Goal: Transaction & Acquisition: Obtain resource

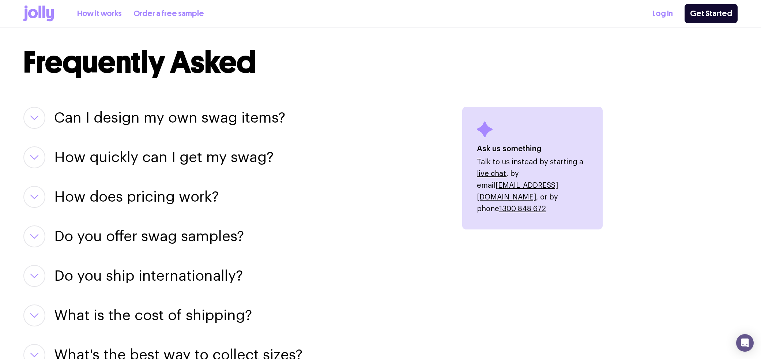
click at [103, 15] on link "How it works" at bounding box center [99, 14] width 45 height 12
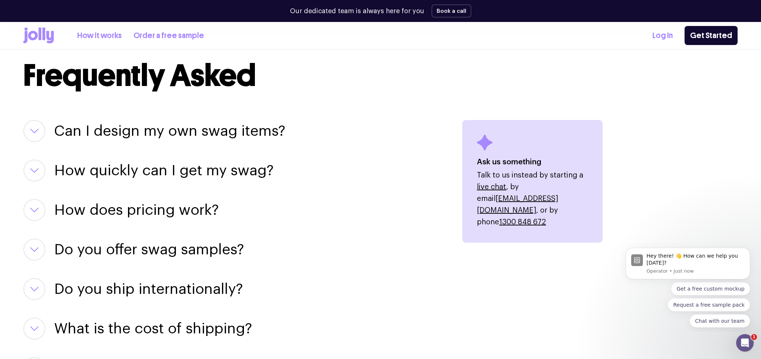
scroll to position [855, 0]
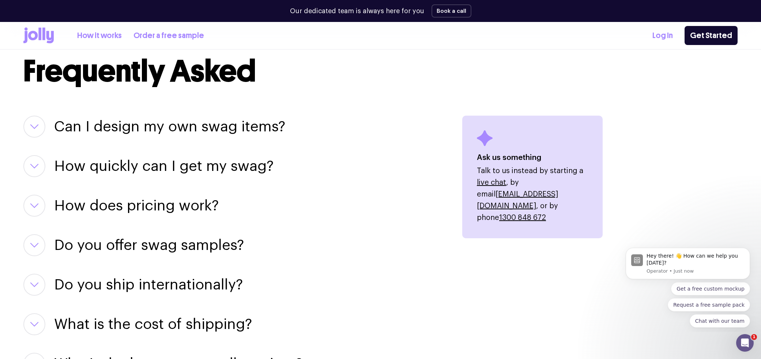
click at [172, 125] on h3 "Can I design my own swag items?" at bounding box center [169, 126] width 231 height 22
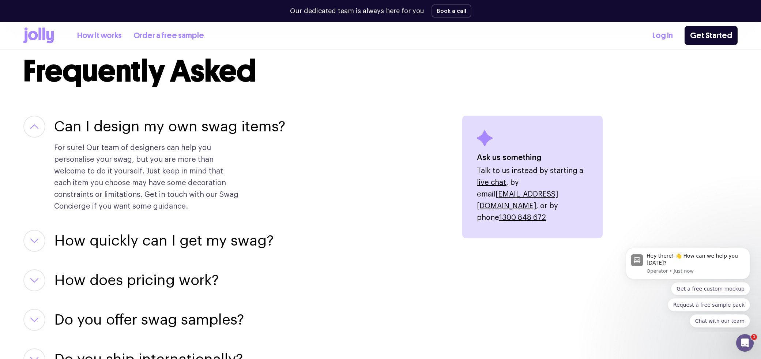
click at [172, 125] on h3 "Can I design my own swag items?" at bounding box center [169, 126] width 231 height 22
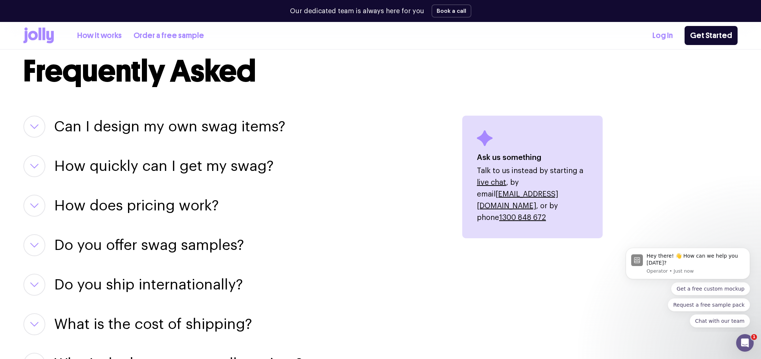
click at [167, 164] on h3 "How quickly can I get my swag?" at bounding box center [163, 166] width 219 height 22
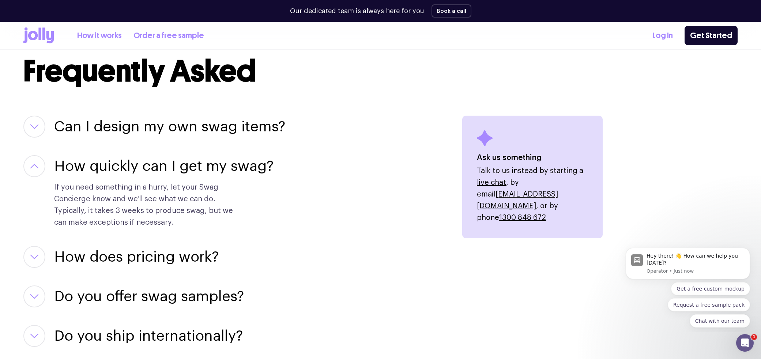
click at [185, 168] on h3 "How quickly can I get my swag?" at bounding box center [163, 166] width 219 height 22
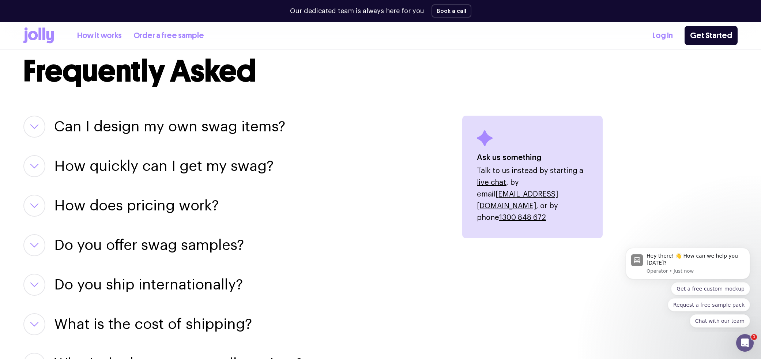
click at [164, 205] on h3 "How does pricing work?" at bounding box center [136, 205] width 164 height 22
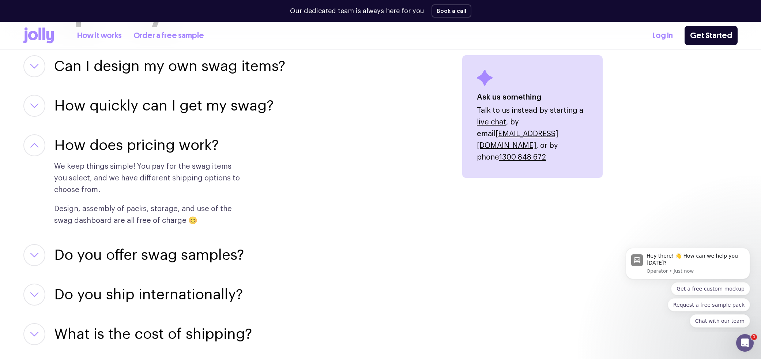
scroll to position [935, 0]
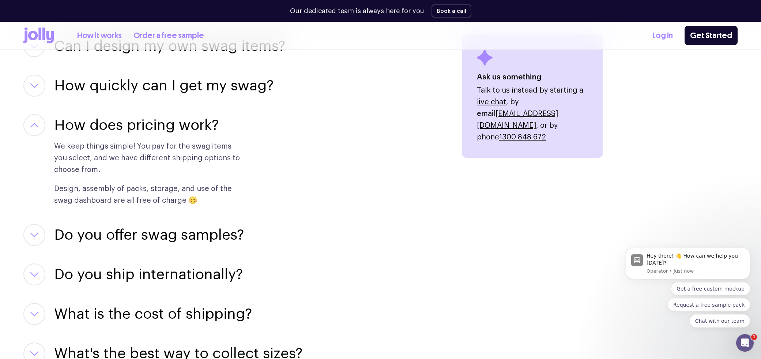
click at [164, 239] on h3 "Do you offer swag samples?" at bounding box center [149, 235] width 190 height 22
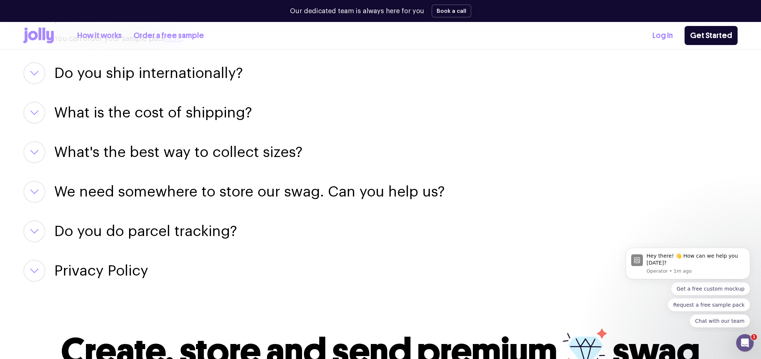
scroll to position [1231, 0]
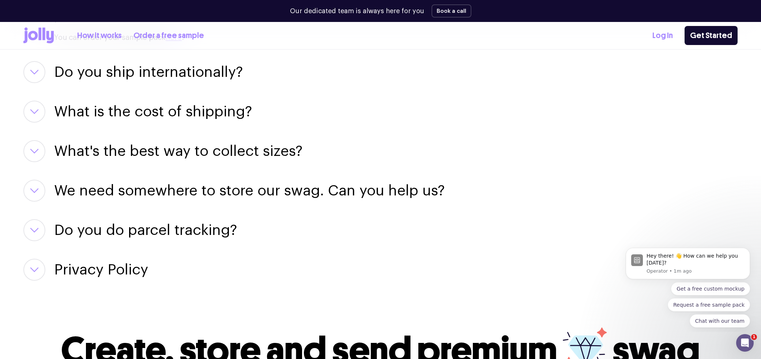
click at [145, 101] on h3 "What is the cost of shipping?" at bounding box center [153, 112] width 198 height 22
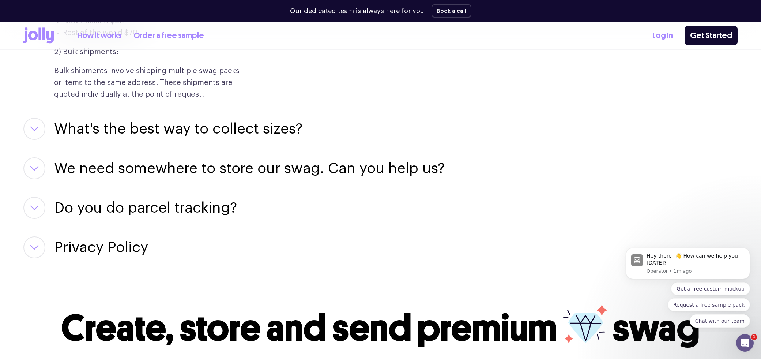
scroll to position [1375, 0]
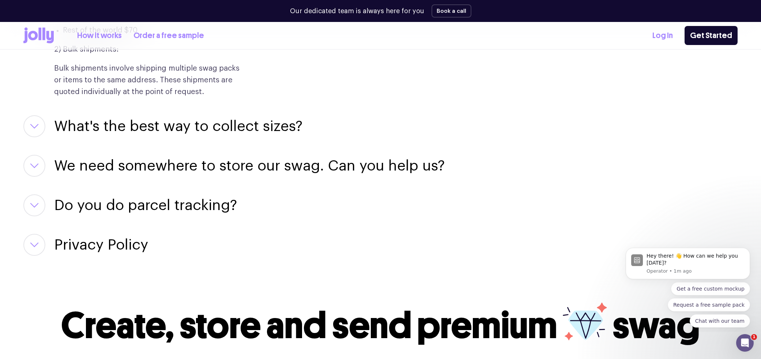
click at [201, 115] on h3 "What's the best way to collect sizes?" at bounding box center [178, 126] width 248 height 22
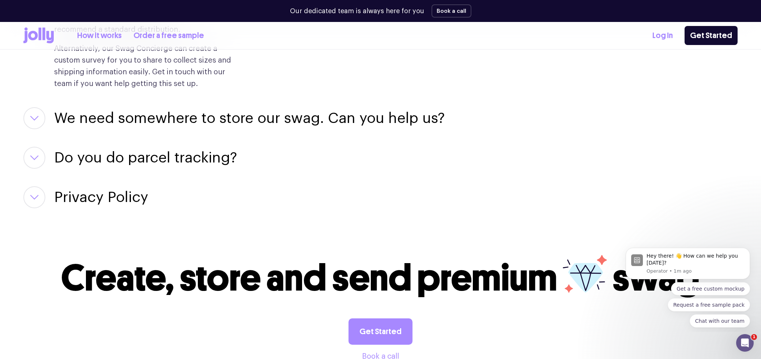
scroll to position [1553, 0]
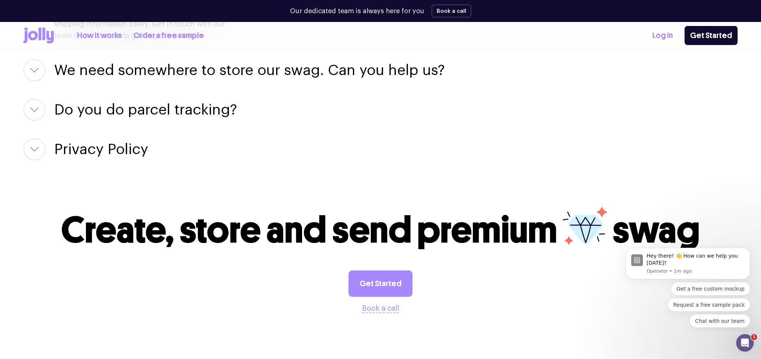
click at [220, 59] on h3 "We need somewhere to store our swag. Can you help us?" at bounding box center [249, 70] width 390 height 22
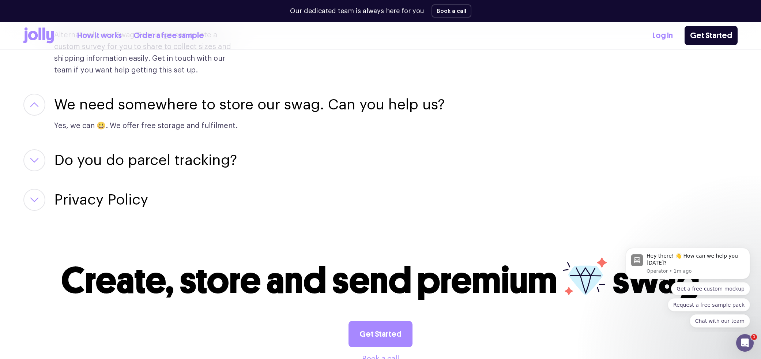
scroll to position [1536, 0]
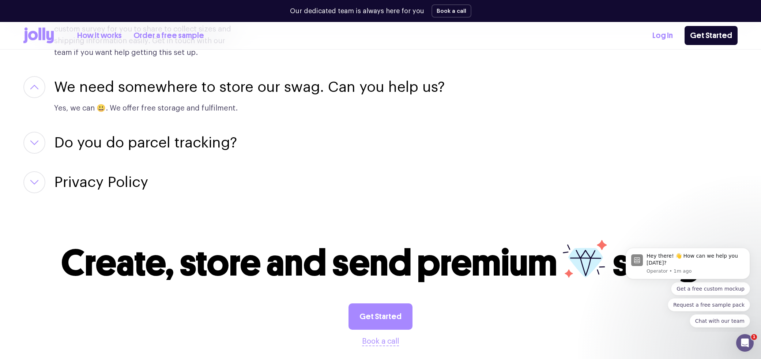
click at [164, 136] on h3 "Do you do parcel tracking?" at bounding box center [145, 143] width 183 height 22
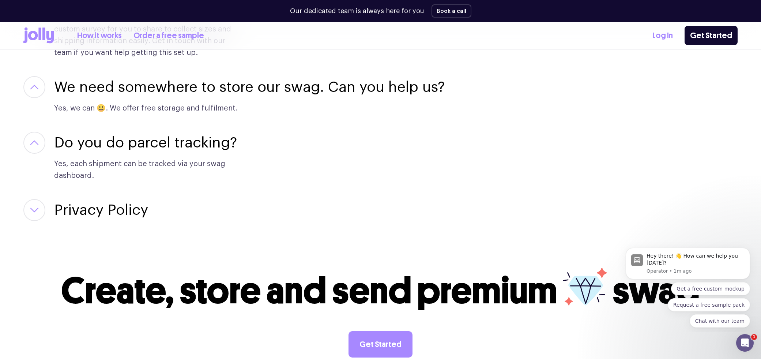
click at [132, 199] on h3 "Privacy Policy" at bounding box center [101, 210] width 94 height 22
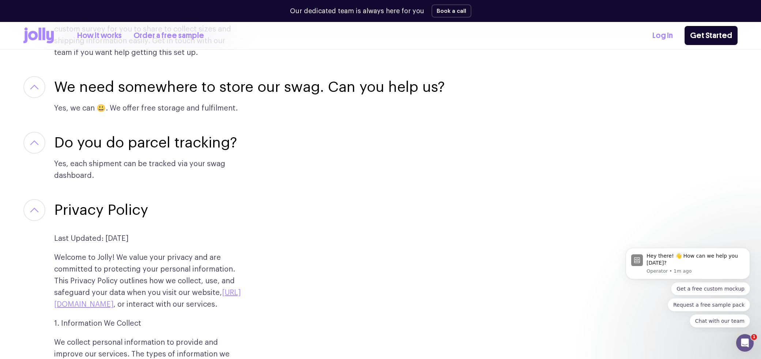
click at [132, 199] on h3 "Privacy Policy" at bounding box center [101, 210] width 94 height 22
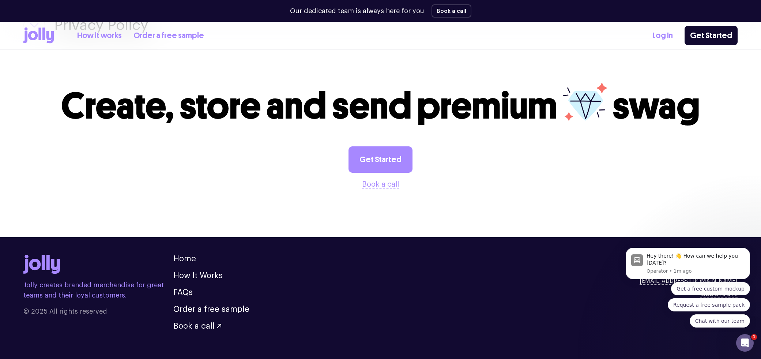
scroll to position [1721, 0]
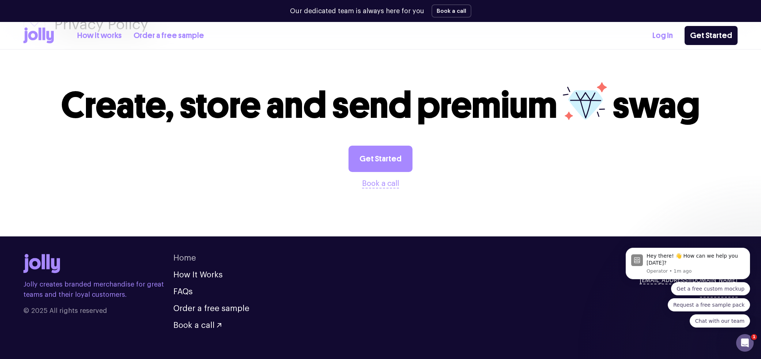
click at [187, 254] on link "Home" at bounding box center [184, 258] width 23 height 8
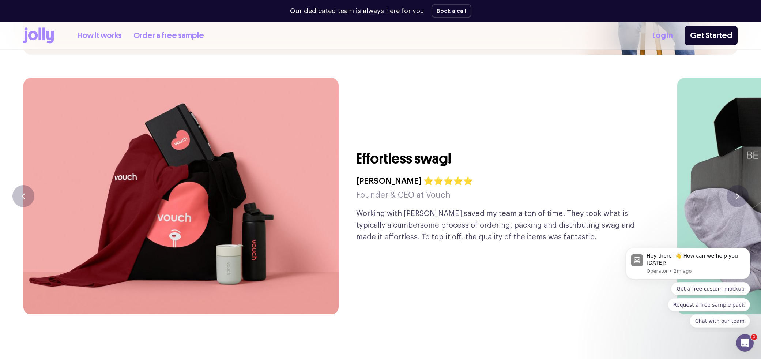
scroll to position [1795, 0]
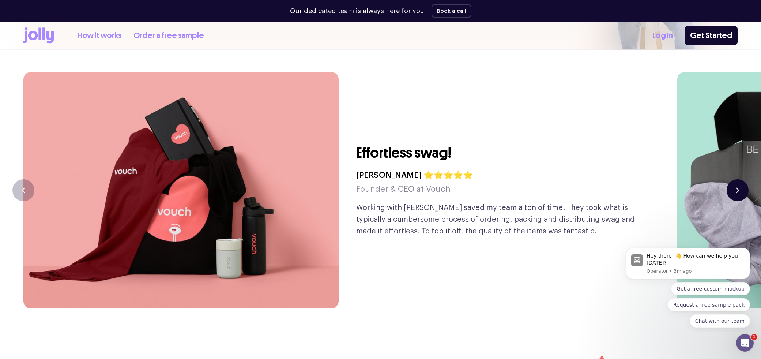
click at [733, 179] on button "button" at bounding box center [737, 190] width 22 height 22
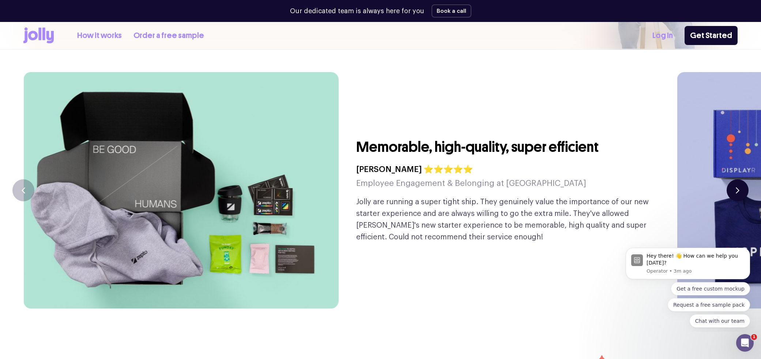
click at [733, 179] on button "button" at bounding box center [737, 190] width 22 height 22
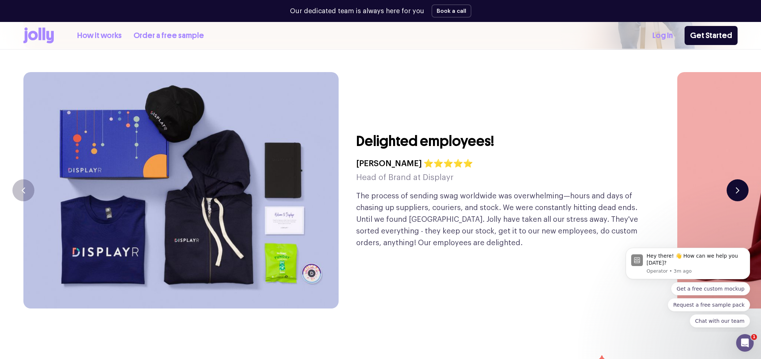
click at [733, 179] on button "button" at bounding box center [737, 190] width 22 height 22
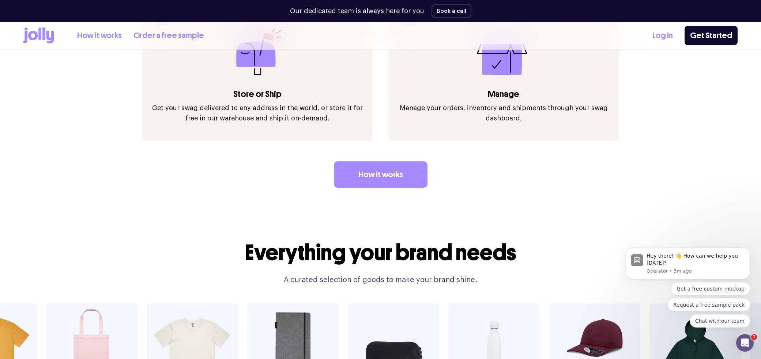
scroll to position [1167, 0]
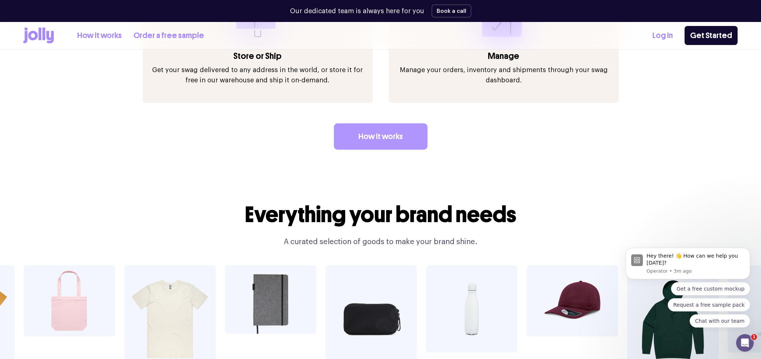
click at [381, 123] on link "How it works" at bounding box center [381, 136] width 94 height 26
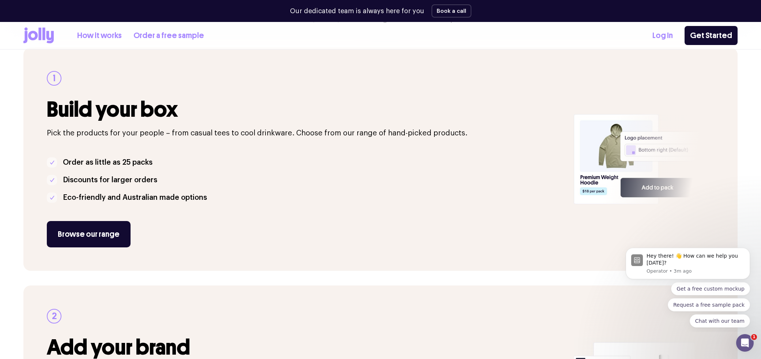
scroll to position [116, 0]
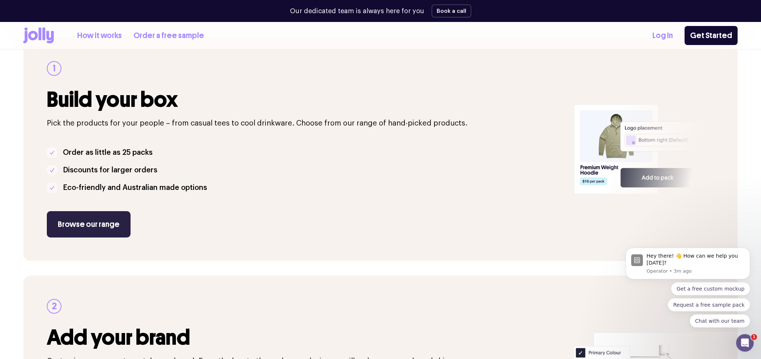
click at [95, 220] on link "Browse our range" at bounding box center [89, 224] width 84 height 26
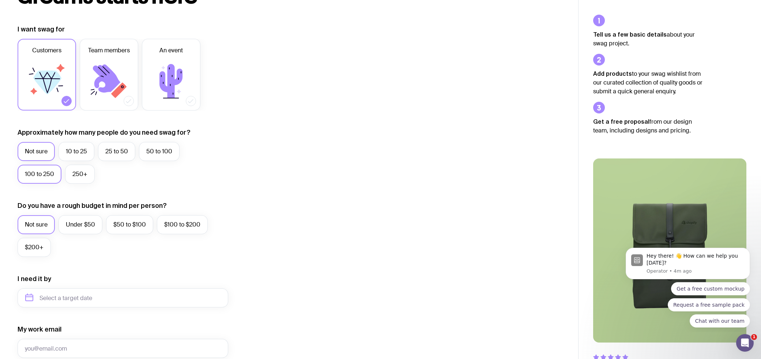
click at [45, 173] on label "100 to 250" at bounding box center [40, 173] width 44 height 19
click at [0, 0] on input "100 to 250" at bounding box center [0, 0] width 0 height 0
click at [82, 229] on label "Under $50" at bounding box center [80, 224] width 44 height 19
click at [0, 0] on input "Under $50" at bounding box center [0, 0] width 0 height 0
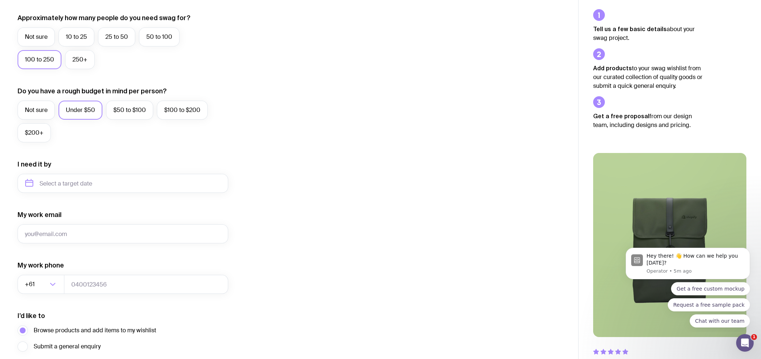
scroll to position [214, 0]
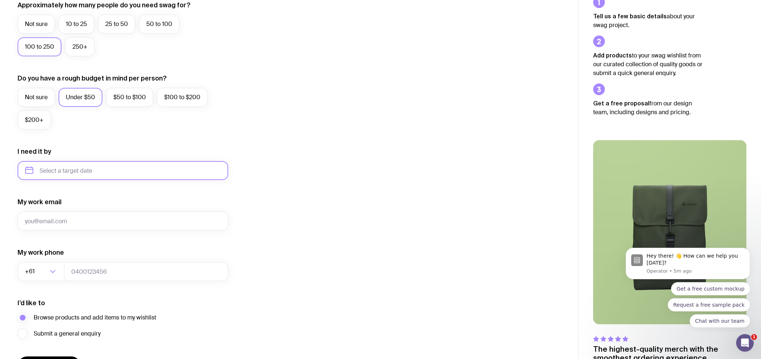
click at [79, 172] on input "text" at bounding box center [123, 170] width 211 height 19
drag, startPoint x: 73, startPoint y: 258, endPoint x: 68, endPoint y: 258, distance: 4.8
click at [68, 258] on button "Nov" at bounding box center [64, 260] width 27 height 15
type input "November 2025"
click at [96, 224] on input "My work email" at bounding box center [123, 220] width 211 height 19
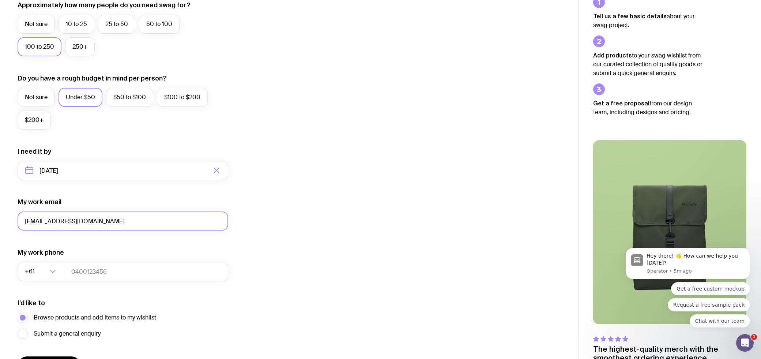
type input "patrickthomas@ysafe.com.au"
click at [92, 247] on form "I want swag for Customers Team members An event Approximately how many people d…" at bounding box center [123, 136] width 211 height 477
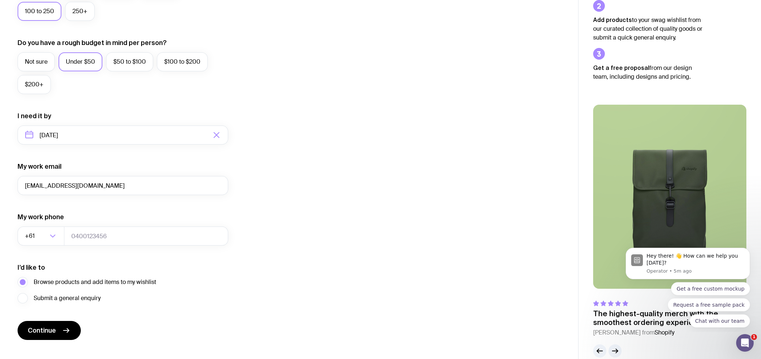
scroll to position [252, 0]
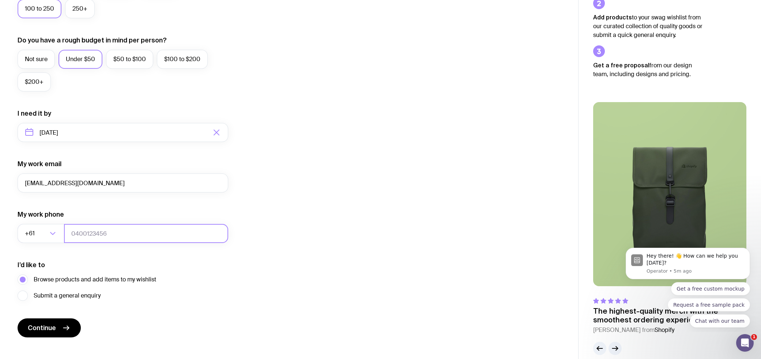
click at [93, 232] on input "tel" at bounding box center [146, 233] width 164 height 19
click at [104, 215] on div "My work phone +61 Loading..." at bounding box center [123, 226] width 211 height 33
click at [96, 228] on input "tel" at bounding box center [146, 233] width 164 height 19
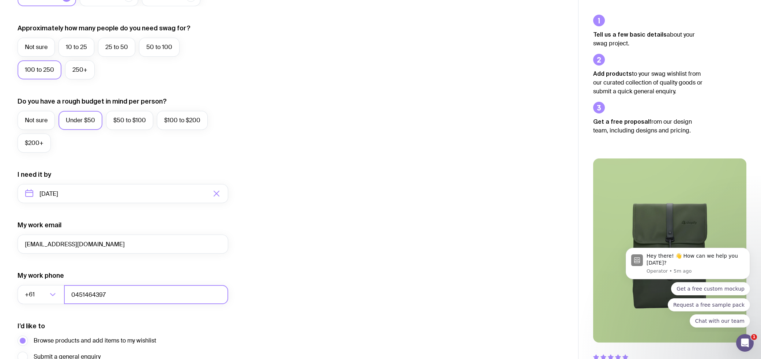
scroll to position [263, 0]
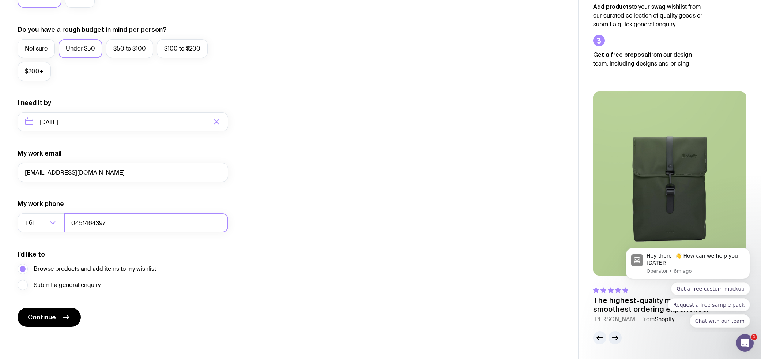
type input "0451464397"
click at [54, 314] on span "Continue" at bounding box center [42, 316] width 28 height 9
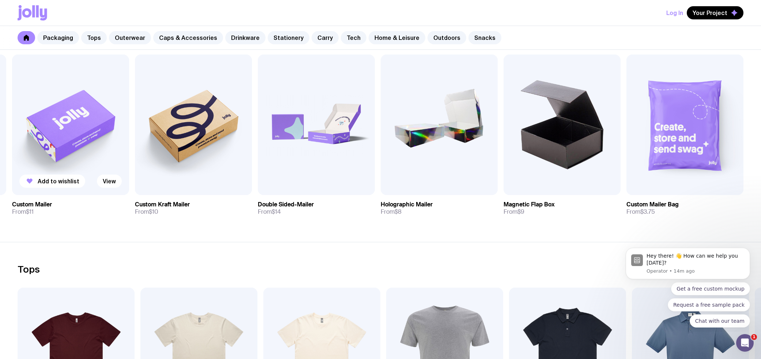
scroll to position [146, 0]
click at [671, 181] on span "Add to wishlist" at bounding box center [673, 181] width 42 height 7
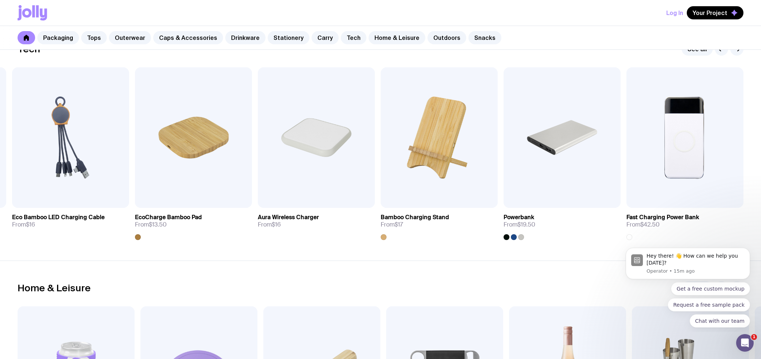
scroll to position [1801, 0]
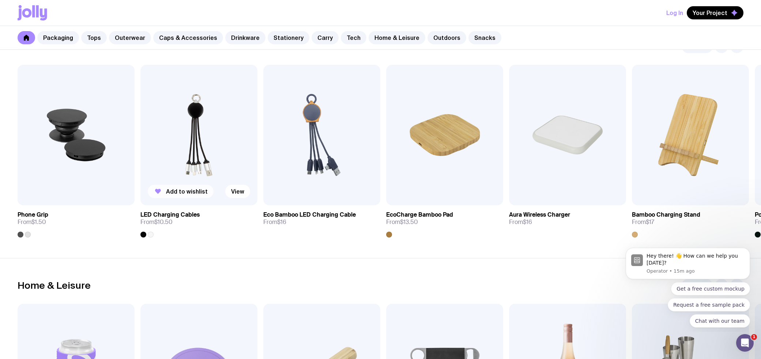
click at [187, 189] on span "Add to wishlist" at bounding box center [187, 190] width 42 height 7
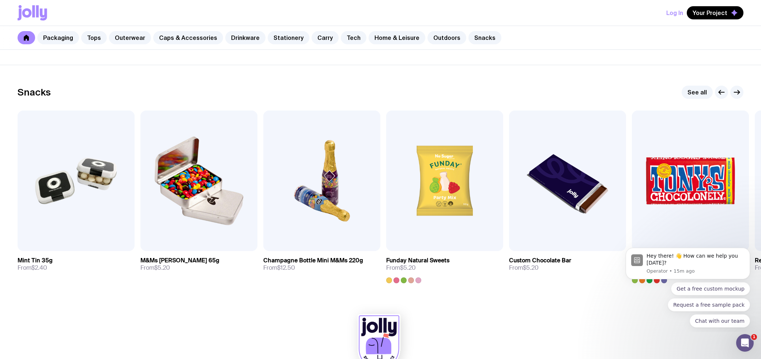
scroll to position [2473, 0]
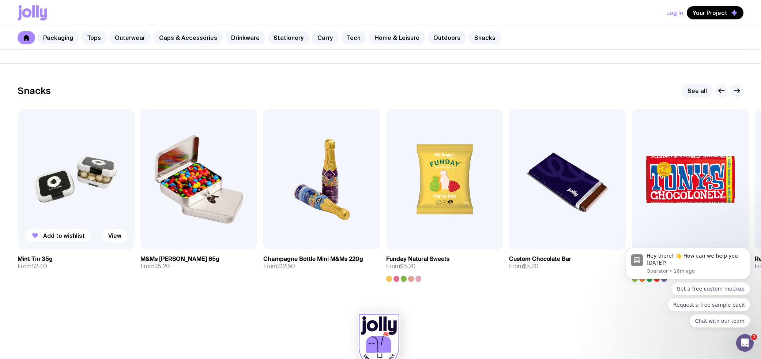
click at [61, 235] on span "Add to wishlist" at bounding box center [64, 235] width 42 height 7
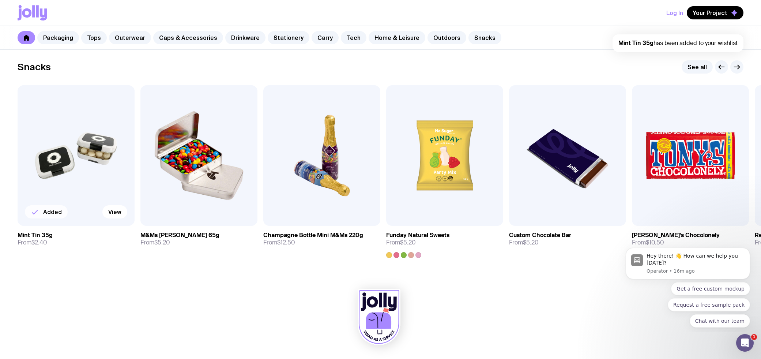
scroll to position [2479, 0]
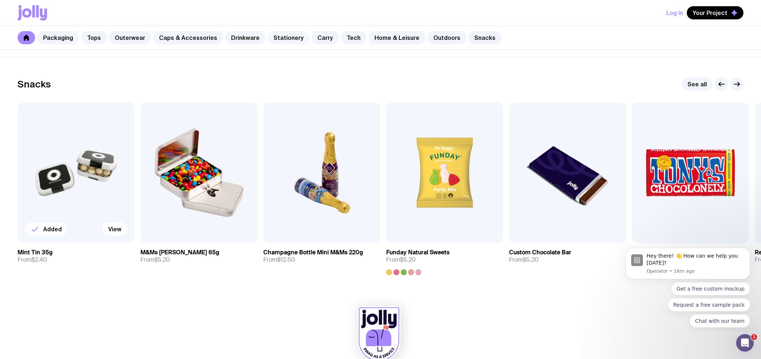
click at [285, 37] on link "Stationery" at bounding box center [289, 37] width 42 height 13
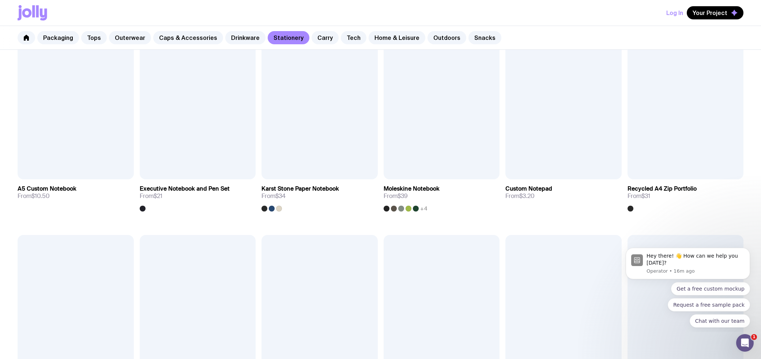
scroll to position [541, 0]
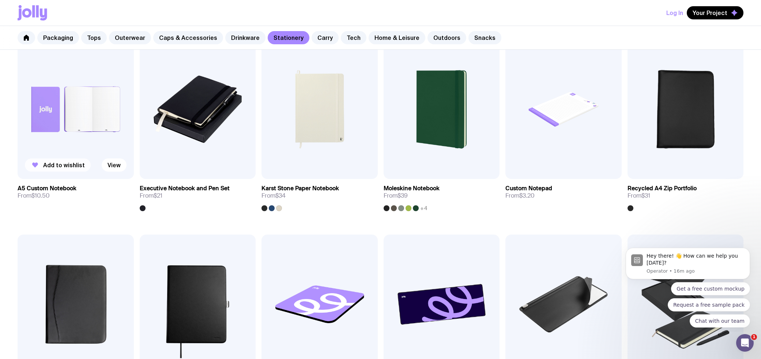
click at [64, 164] on span "Add to wishlist" at bounding box center [64, 164] width 42 height 7
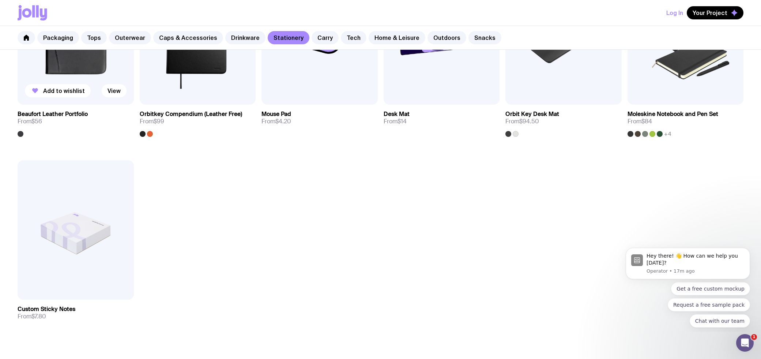
scroll to position [807, 0]
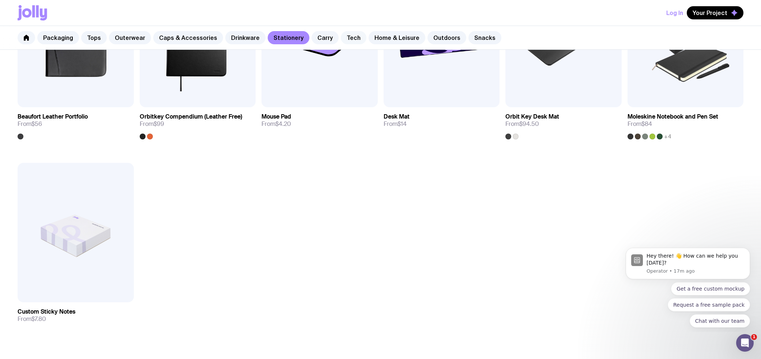
click at [341, 38] on link "Tech" at bounding box center [354, 37] width 26 height 13
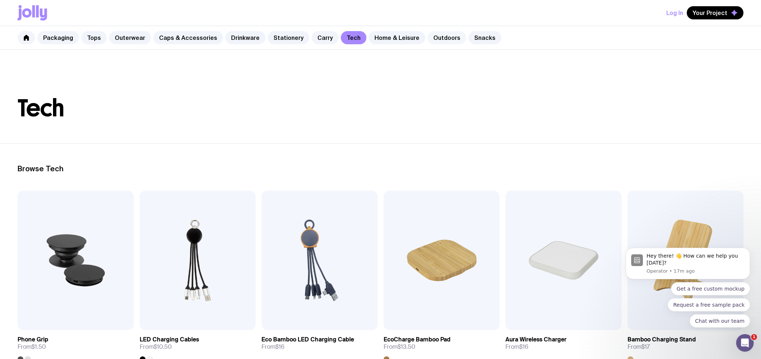
click at [431, 38] on link "Outdoors" at bounding box center [446, 37] width 39 height 13
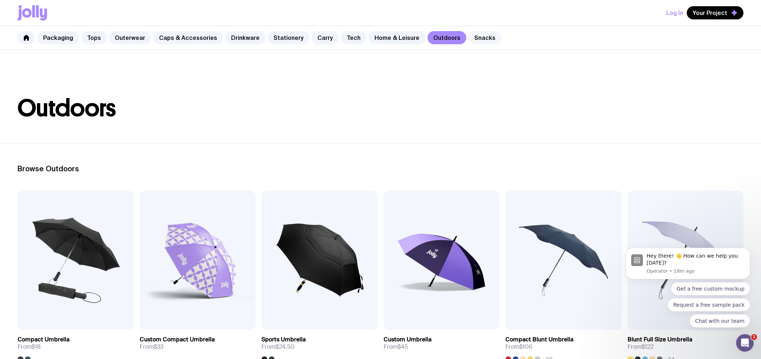
click at [473, 38] on link "Snacks" at bounding box center [484, 37] width 33 height 13
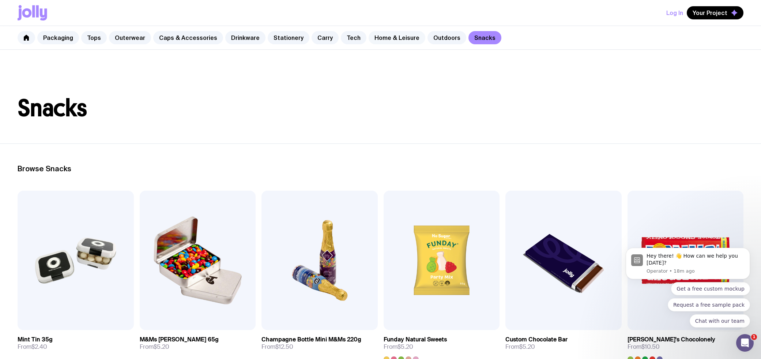
click at [378, 37] on link "Home & Leisure" at bounding box center [396, 37] width 57 height 13
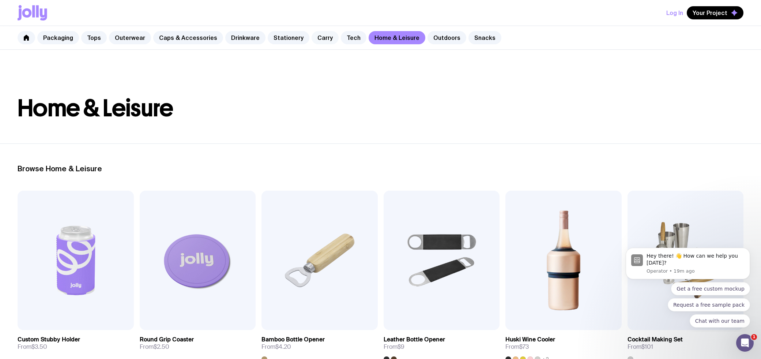
click at [315, 36] on link "Carry" at bounding box center [324, 37] width 27 height 13
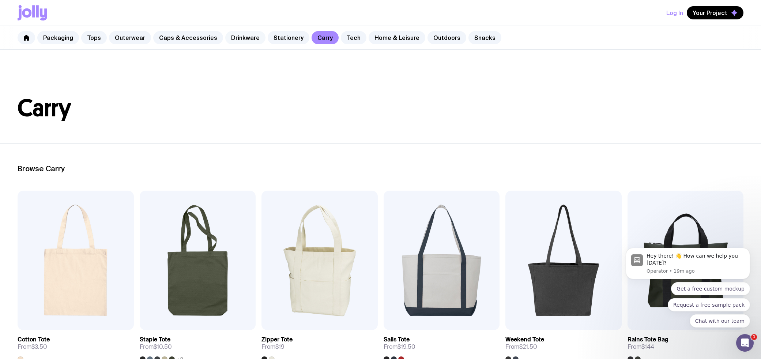
click at [241, 34] on link "Drinkware" at bounding box center [245, 37] width 40 height 13
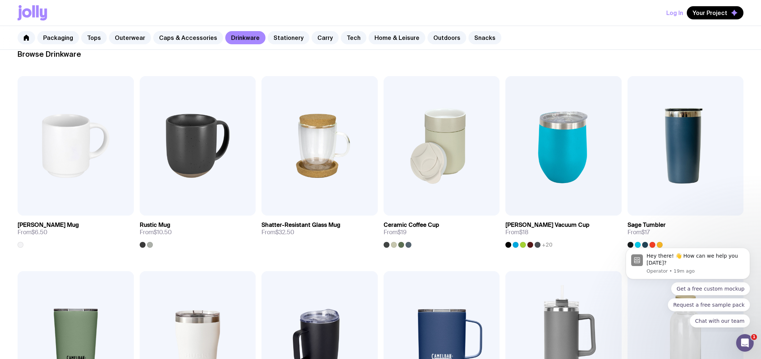
scroll to position [96, 0]
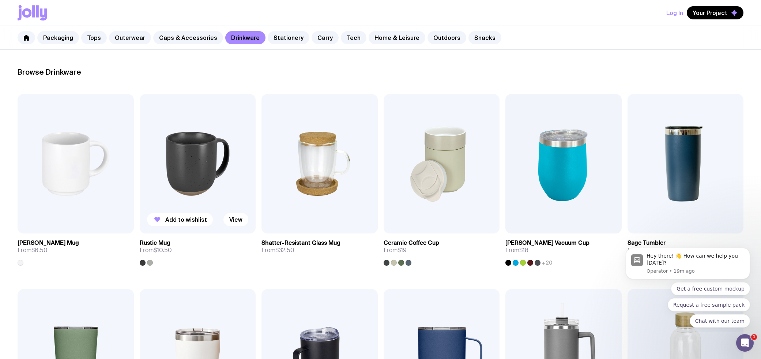
click at [152, 262] on div at bounding box center [150, 262] width 6 height 6
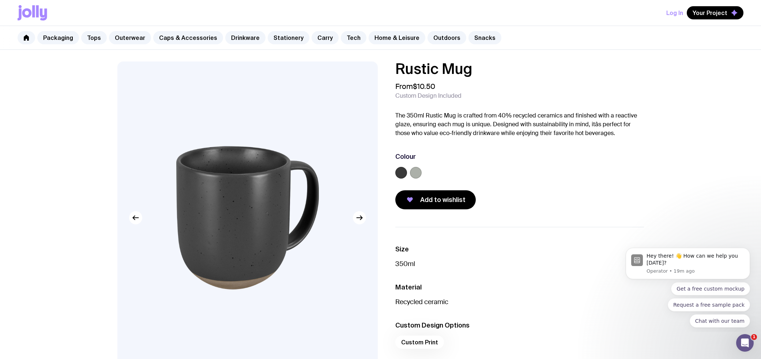
click at [419, 171] on label at bounding box center [416, 173] width 12 height 12
click at [0, 0] on input "radio" at bounding box center [0, 0] width 0 height 0
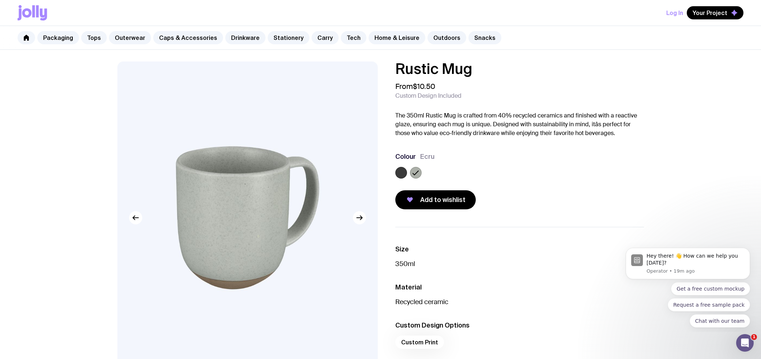
click at [397, 172] on label at bounding box center [401, 173] width 12 height 12
click at [0, 0] on input "radio" at bounding box center [0, 0] width 0 height 0
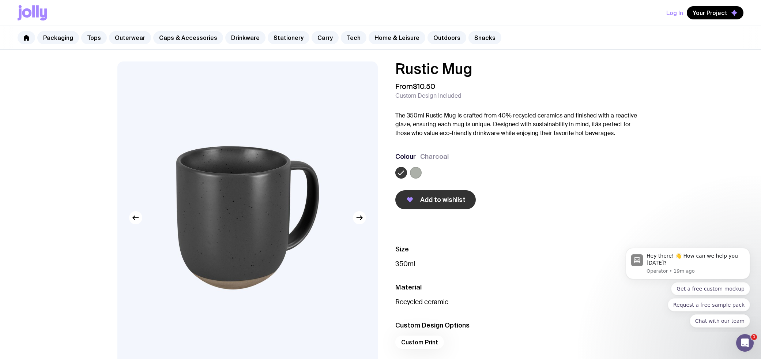
click at [424, 202] on span "Add to wishlist" at bounding box center [442, 199] width 45 height 9
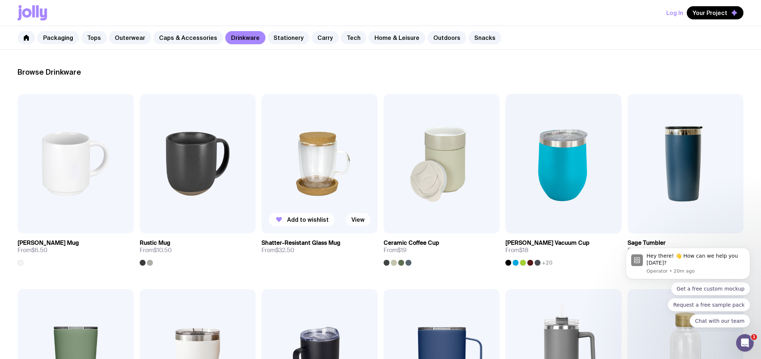
click at [356, 218] on link "View" at bounding box center [357, 219] width 25 height 13
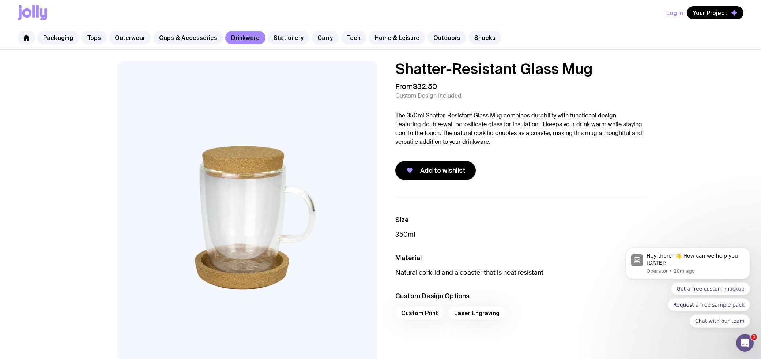
scroll to position [96, 0]
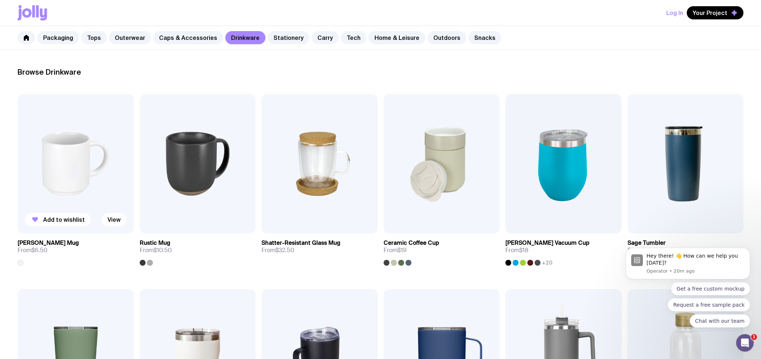
click at [96, 169] on img at bounding box center [76, 163] width 116 height 139
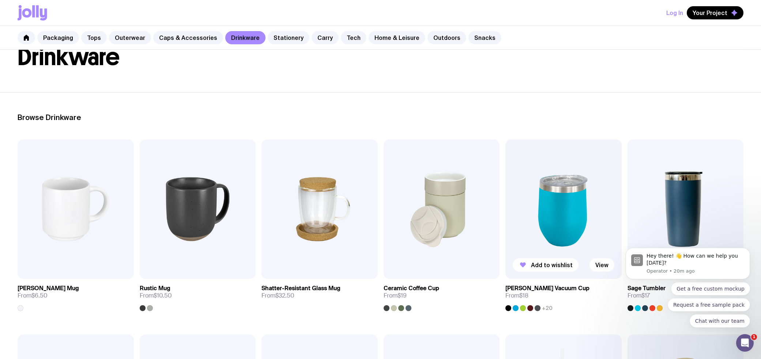
scroll to position [27, 0]
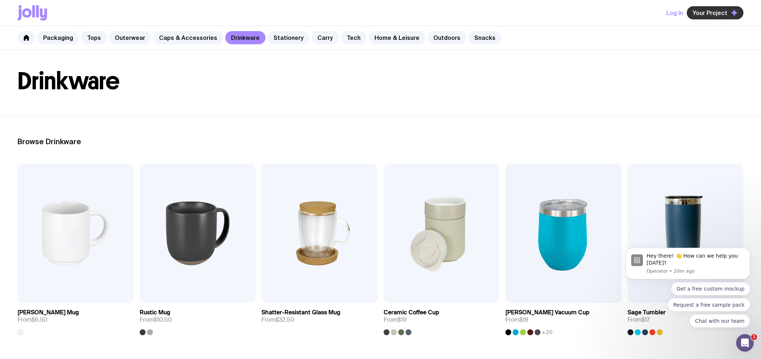
click at [715, 13] on span "Your Project" at bounding box center [709, 12] width 35 height 7
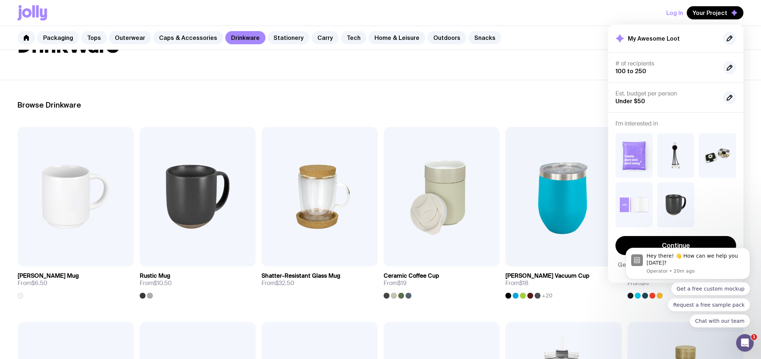
scroll to position [67, 0]
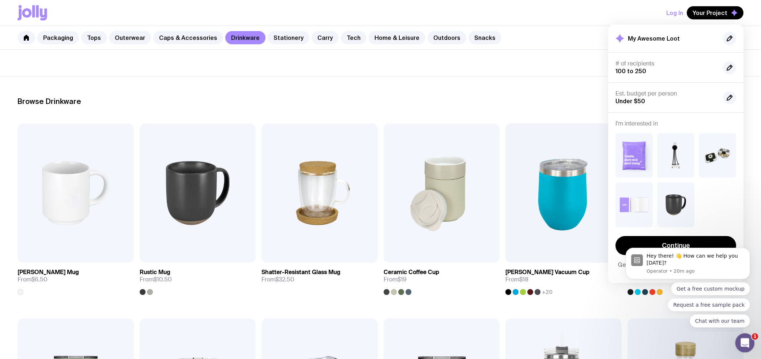
click at [741, 349] on div "Open Intercom Messenger" at bounding box center [743, 341] width 24 height 24
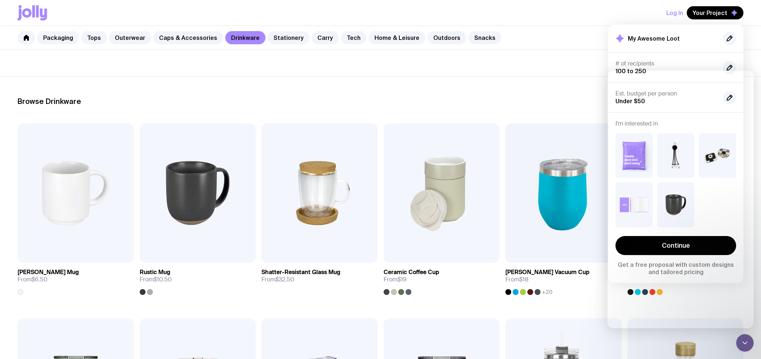
scroll to position [0, 0]
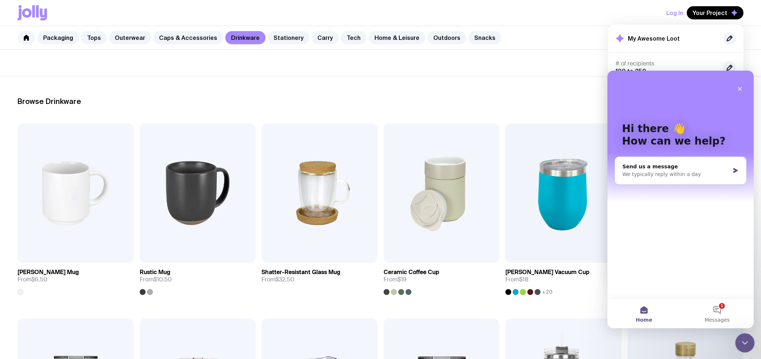
click at [749, 342] on div "Close Intercom Messenger" at bounding box center [744, 342] width 18 height 18
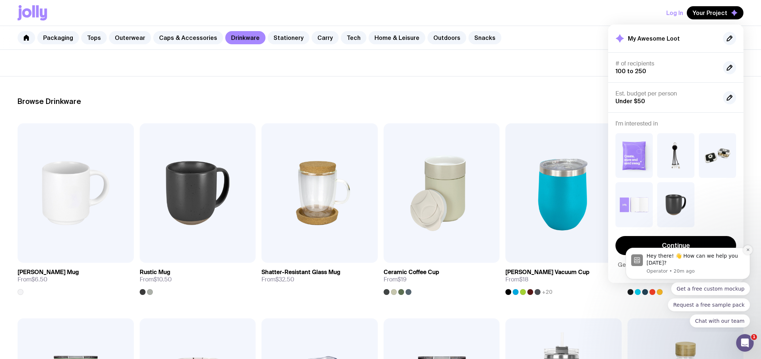
click at [749, 251] on icon "Dismiss notification" at bounding box center [748, 249] width 4 height 4
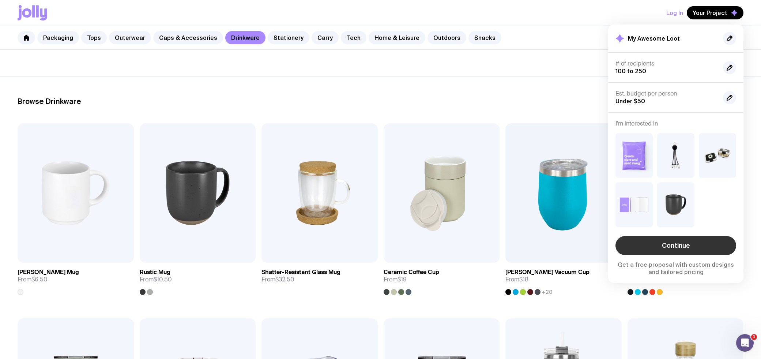
click at [716, 246] on link "Continue" at bounding box center [675, 245] width 121 height 19
